Goal: Browse casually: Explore the website without a specific task or goal

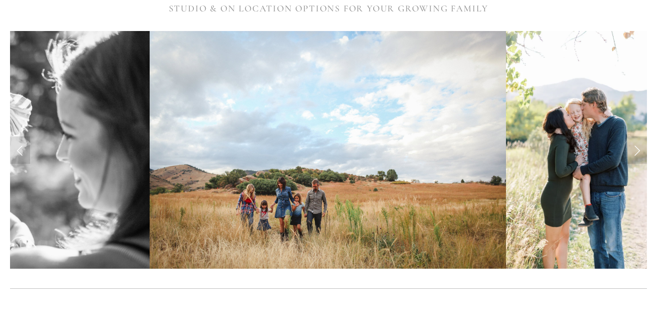
scroll to position [232, 0]
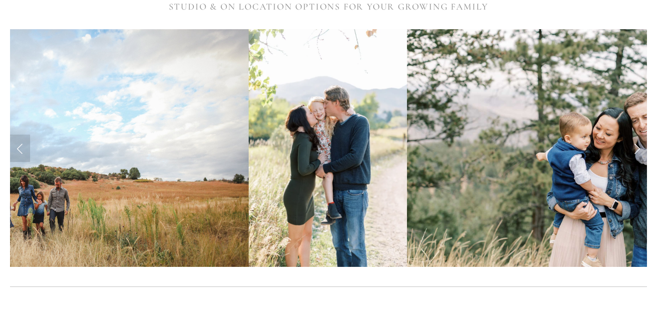
click at [634, 151] on link "Next Slide" at bounding box center [637, 148] width 20 height 27
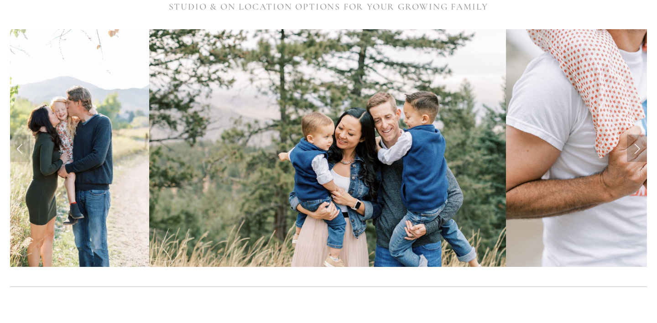
click at [634, 151] on link "Next Slide" at bounding box center [637, 148] width 20 height 27
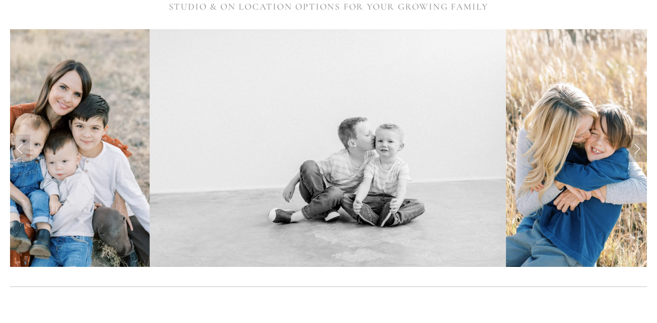
click at [640, 147] on link "Next Slide" at bounding box center [637, 148] width 20 height 27
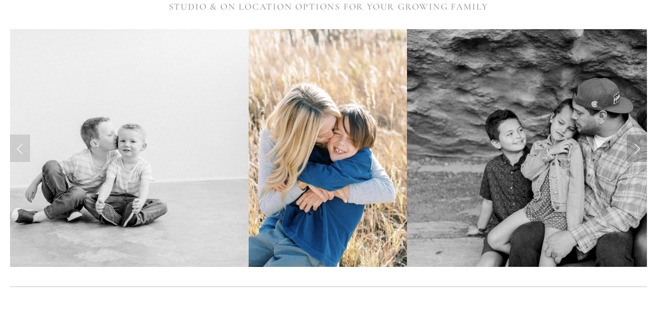
click at [640, 147] on link "Next Slide" at bounding box center [637, 148] width 20 height 27
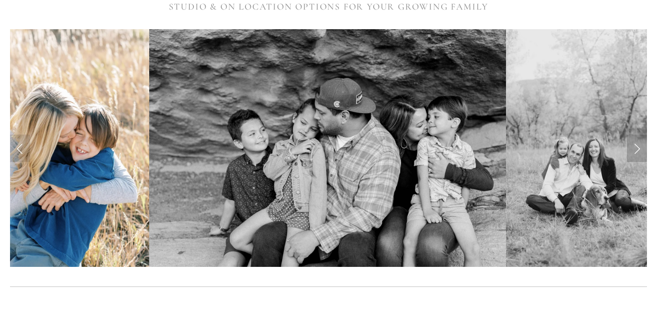
click at [640, 147] on link "Next Slide" at bounding box center [637, 148] width 20 height 27
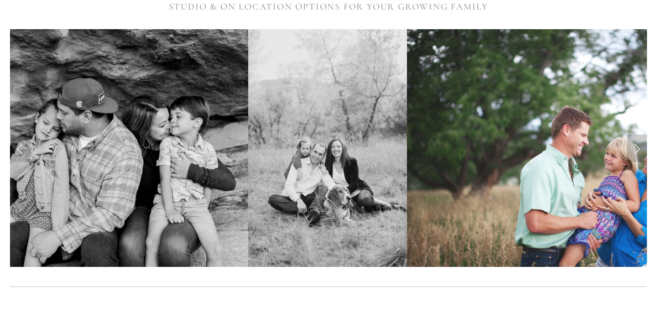
click at [640, 147] on link "Next Slide" at bounding box center [637, 148] width 20 height 27
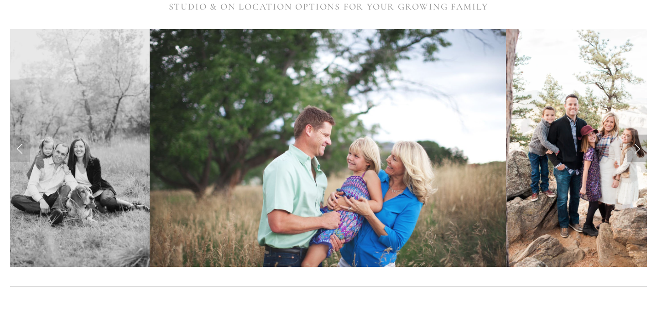
click at [640, 147] on link "Next Slide" at bounding box center [637, 148] width 20 height 27
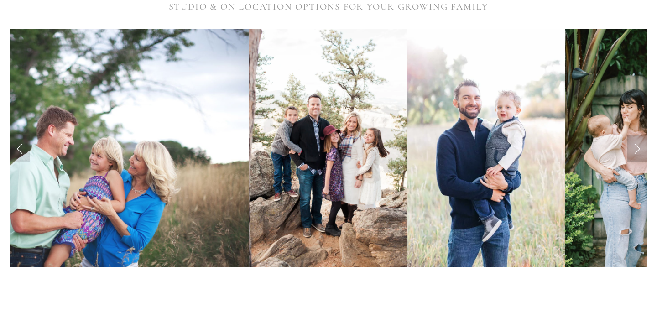
click at [640, 147] on link "Next Slide" at bounding box center [637, 148] width 20 height 27
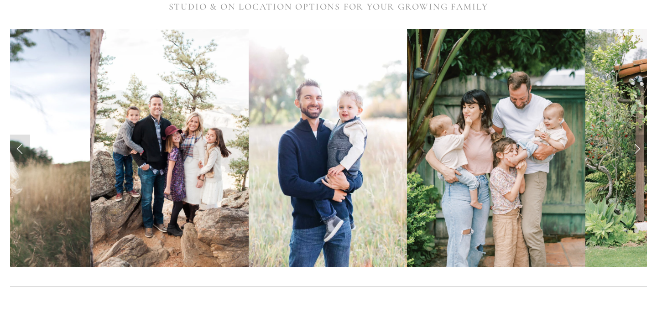
click at [640, 147] on link "Next Slide" at bounding box center [637, 148] width 20 height 27
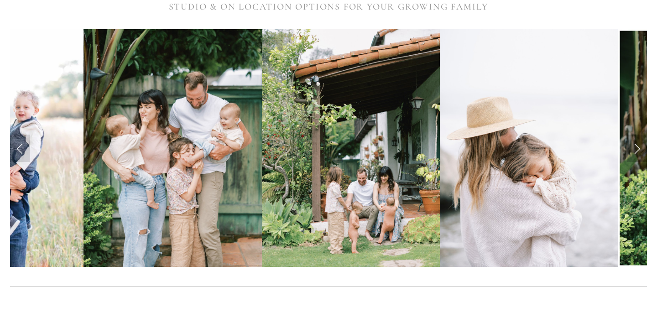
click at [640, 147] on link "Next Slide" at bounding box center [637, 148] width 20 height 27
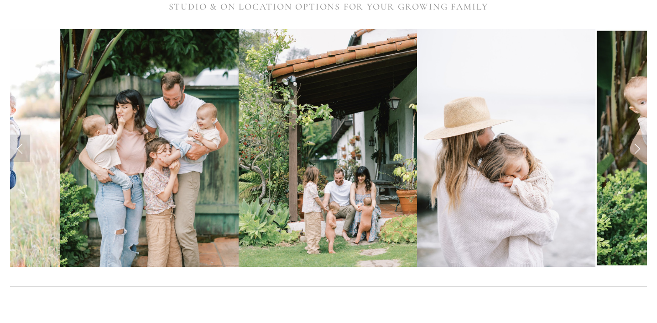
click at [640, 147] on link "Next Slide" at bounding box center [637, 148] width 20 height 27
